Goal: Task Accomplishment & Management: Manage account settings

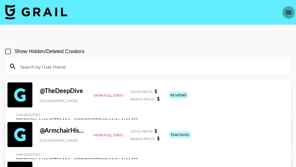
click at [289, 12] on icon "open drawer" at bounding box center [289, 13] width 6 height 4
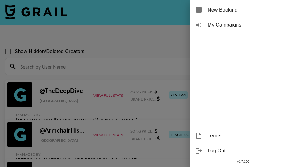
click at [152, 26] on div at bounding box center [148, 83] width 296 height 167
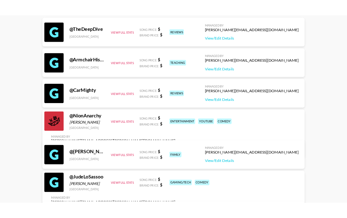
scroll to position [14, 0]
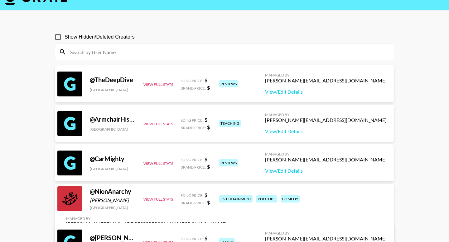
click at [143, 48] on input at bounding box center [228, 52] width 324 height 10
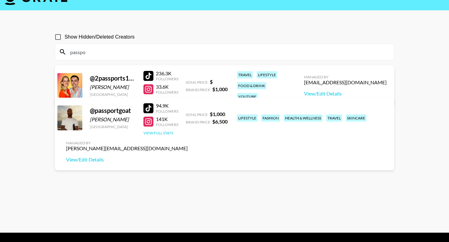
type input "passpo"
click at [161, 132] on button "View Full Stats" at bounding box center [158, 133] width 30 height 5
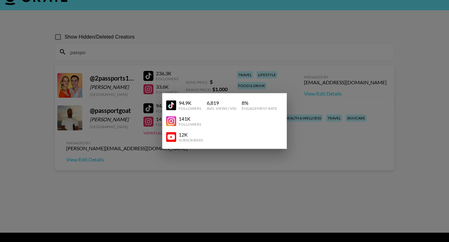
click at [296, 112] on div at bounding box center [224, 121] width 449 height 242
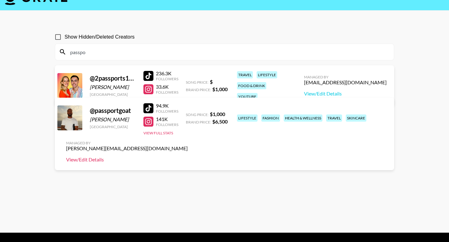
click at [188, 157] on link "View/Edit Details" at bounding box center [127, 160] width 122 height 6
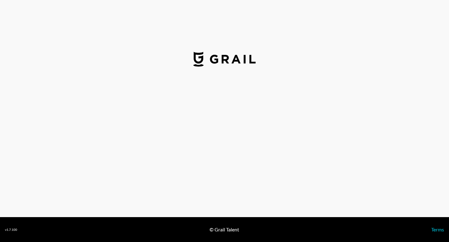
select select "USD"
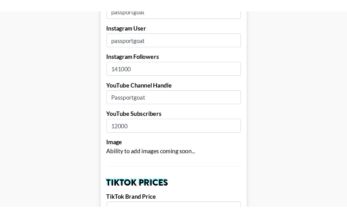
scroll to position [114, 0]
